Goal: Transaction & Acquisition: Obtain resource

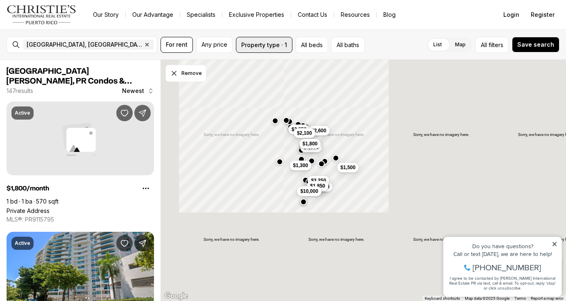
click at [272, 49] on button "Property type · 1" at bounding box center [264, 45] width 57 height 16
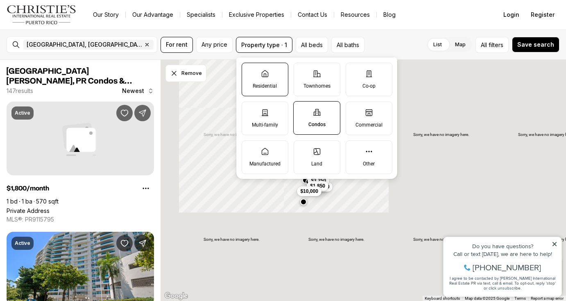
click at [281, 92] on label "Residential" at bounding box center [265, 80] width 47 height 34
click at [250, 71] on button "Residential" at bounding box center [246, 67] width 8 height 8
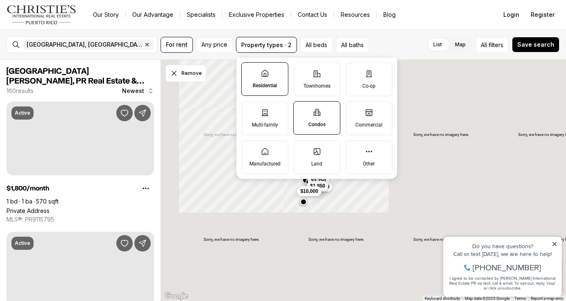
click at [322, 129] on label "Condos" at bounding box center [316, 118] width 47 height 34
click at [302, 110] on button "Condos" at bounding box center [298, 106] width 8 height 8
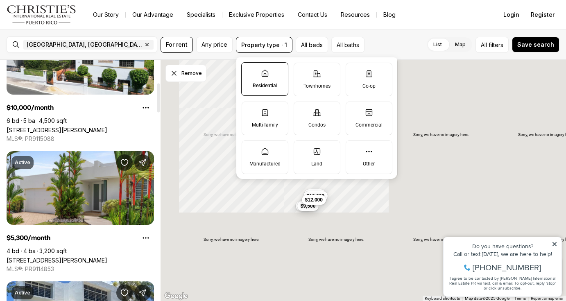
scroll to position [214, 0]
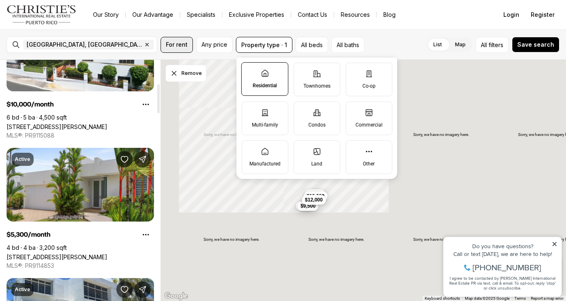
click at [183, 51] on button "For rent" at bounding box center [177, 45] width 32 height 16
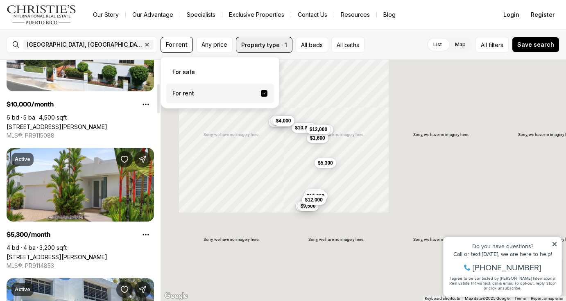
click at [256, 50] on button "Property type · 1" at bounding box center [264, 45] width 57 height 16
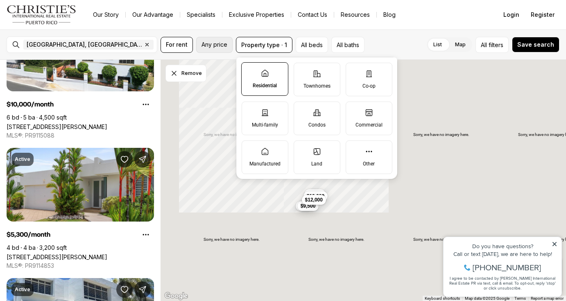
click at [229, 43] on button "Any price" at bounding box center [214, 45] width 36 height 16
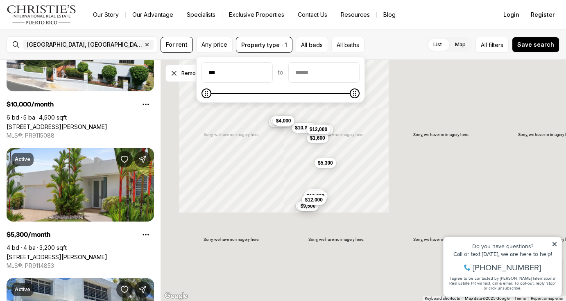
type input "**"
click at [359, 65] on input "priceMax" at bounding box center [324, 73] width 70 height 20
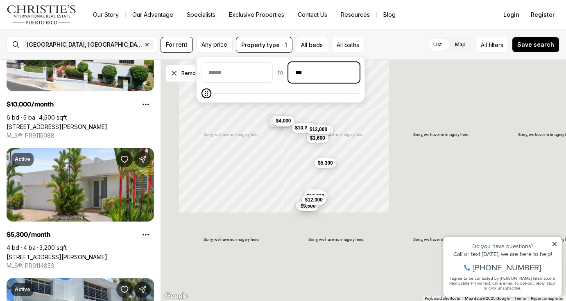
type input "****"
click at [311, 50] on button "All beds" at bounding box center [312, 45] width 32 height 16
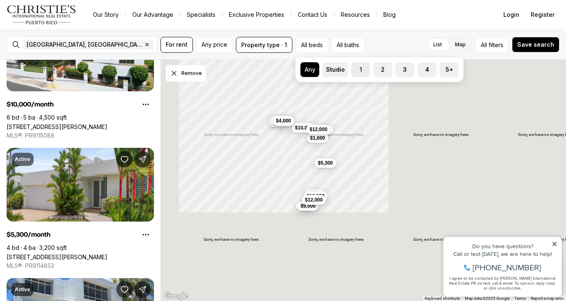
click at [359, 73] on label "1" at bounding box center [361, 69] width 19 height 15
click at [359, 70] on button "1" at bounding box center [356, 66] width 8 height 8
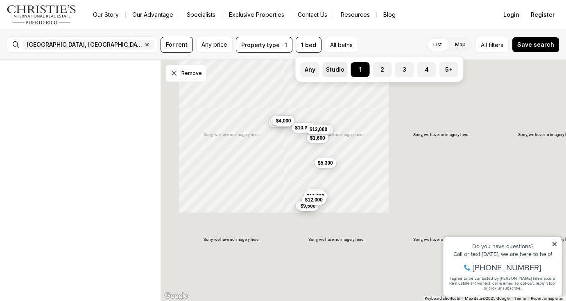
click at [339, 71] on label "Studio" at bounding box center [335, 69] width 25 height 15
click at [331, 70] on button "Studio" at bounding box center [327, 66] width 8 height 8
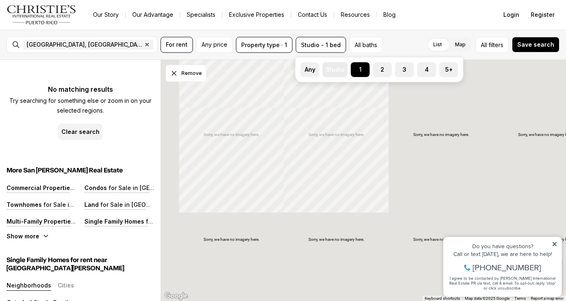
click at [332, 69] on label "Studio" at bounding box center [335, 69] width 25 height 15
click at [331, 69] on button "Studio" at bounding box center [327, 66] width 8 height 8
click at [356, 68] on button "1" at bounding box center [355, 66] width 8 height 8
click at [325, 68] on button "Studio" at bounding box center [327, 66] width 8 height 8
click at [368, 69] on label "1" at bounding box center [360, 69] width 19 height 15
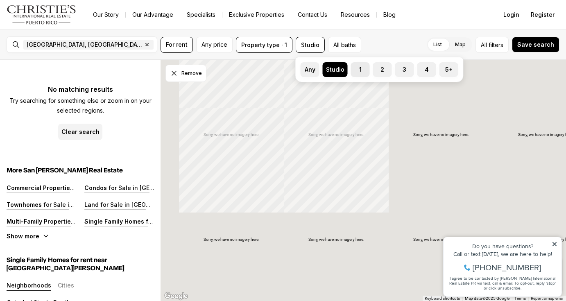
click at [359, 69] on button "1" at bounding box center [355, 66] width 8 height 8
click at [380, 69] on button "2" at bounding box center [377, 66] width 8 height 8
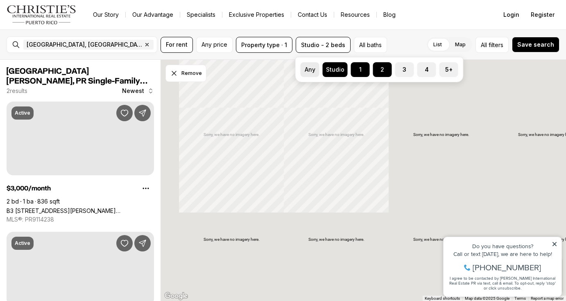
click at [318, 67] on label "Any" at bounding box center [310, 69] width 19 height 15
click at [309, 67] on button "Any" at bounding box center [305, 66] width 8 height 8
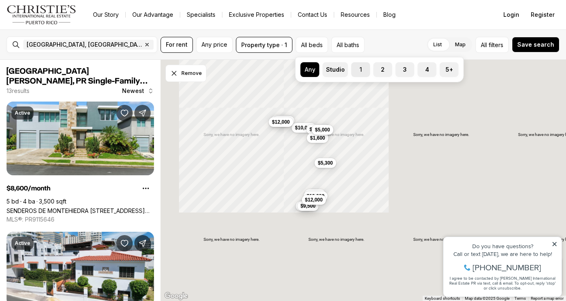
click at [358, 68] on button "1" at bounding box center [356, 66] width 8 height 8
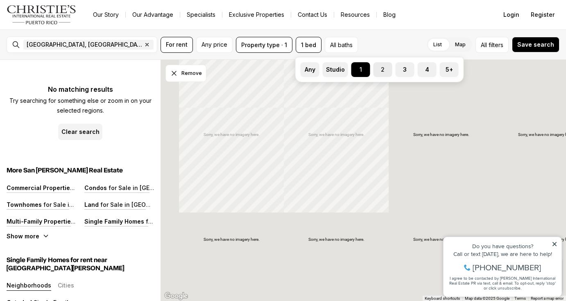
click at [389, 71] on label "2" at bounding box center [383, 69] width 19 height 15
click at [382, 70] on button "2" at bounding box center [378, 66] width 8 height 8
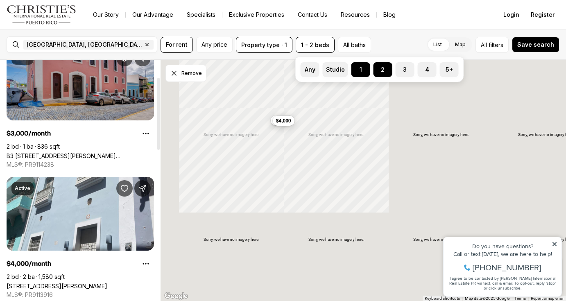
scroll to position [64, 0]
